Goal: Transaction & Acquisition: Purchase product/service

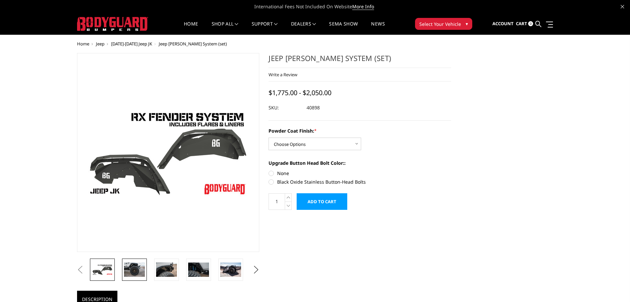
click at [142, 272] on img at bounding box center [134, 269] width 21 height 14
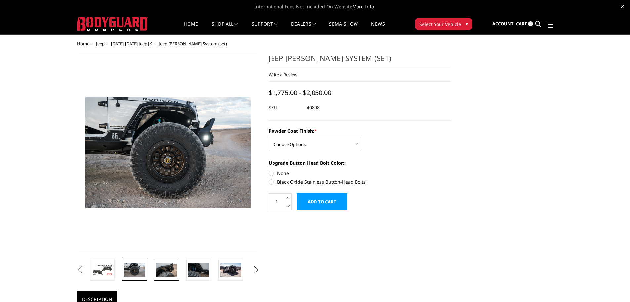
click at [162, 274] on img at bounding box center [166, 269] width 21 height 14
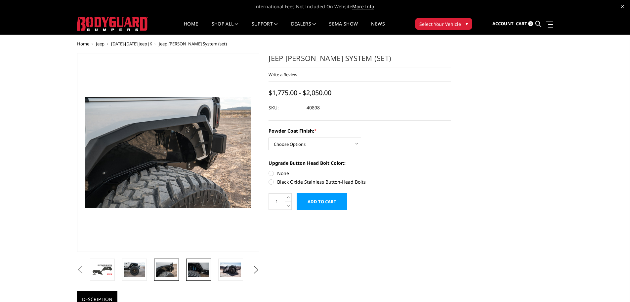
click at [201, 270] on img at bounding box center [198, 269] width 21 height 14
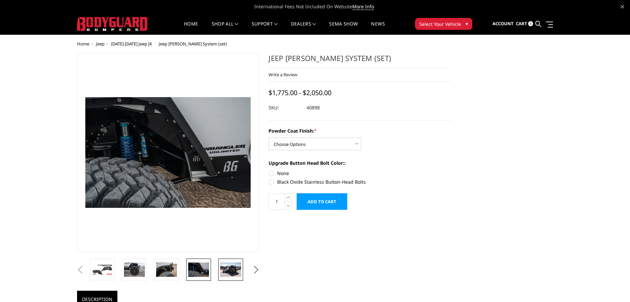
click at [229, 272] on img at bounding box center [230, 269] width 21 height 14
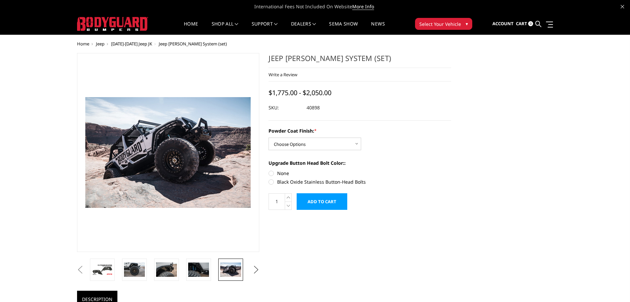
click at [256, 272] on button "Next" at bounding box center [256, 269] width 10 height 10
click at [229, 270] on img at bounding box center [230, 269] width 21 height 14
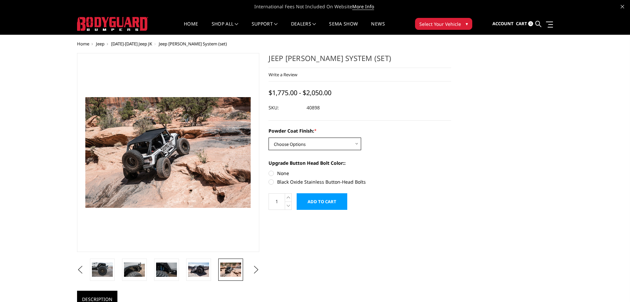
click at [347, 144] on select "Choose Options Bare Metal Textured Black Powder Coat" at bounding box center [315, 143] width 93 height 13
select select "4208"
click at [269, 137] on select "Choose Options Bare Metal Textured Black Powder Coat" at bounding box center [315, 143] width 93 height 13
